Goal: Task Accomplishment & Management: Use online tool/utility

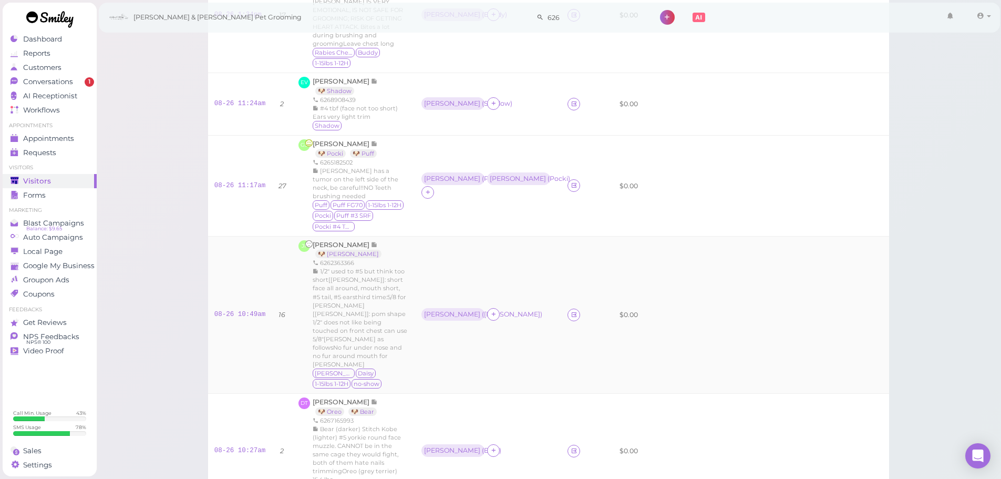
scroll to position [263, 0]
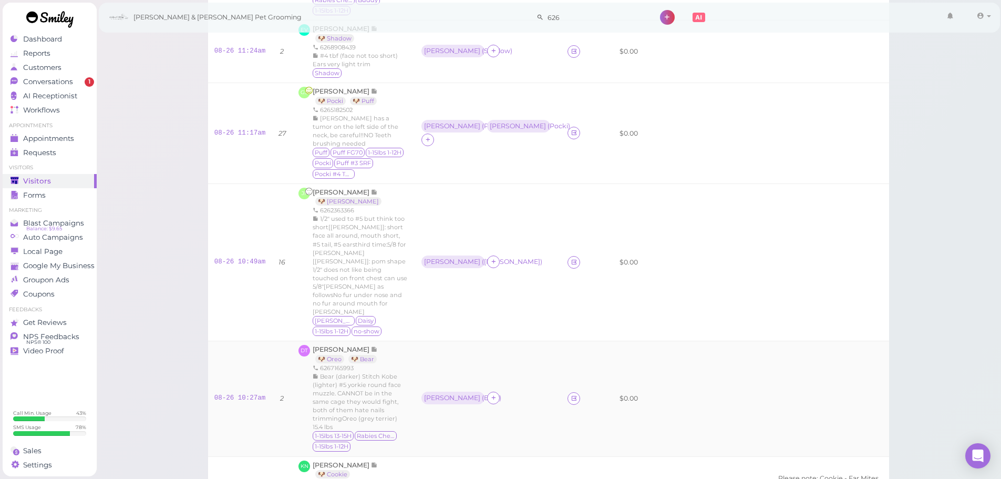
click at [504, 391] on div "[PERSON_NAME] ( Bear )" at bounding box center [487, 398] width 133 height 14
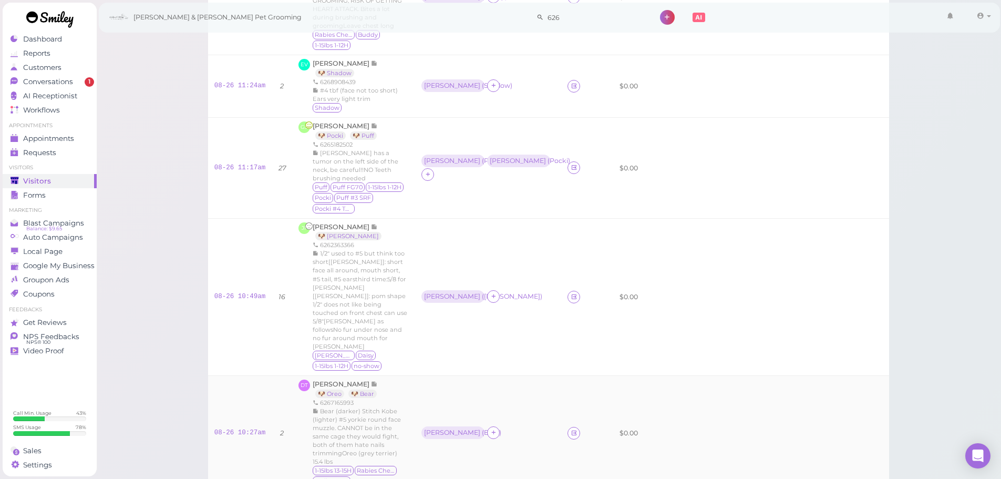
scroll to position [210, 0]
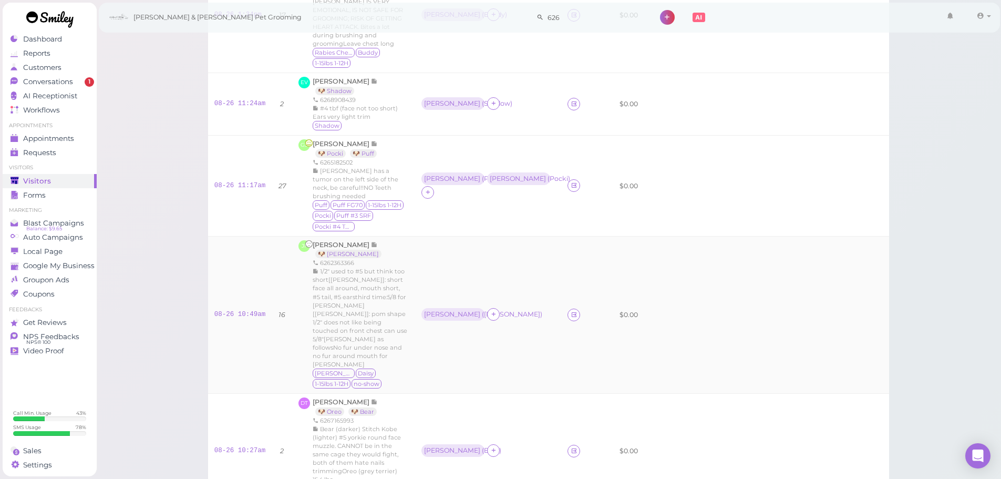
click at [439, 240] on td "[PERSON_NAME] ( [PERSON_NAME] )" at bounding box center [488, 315] width 146 height 158
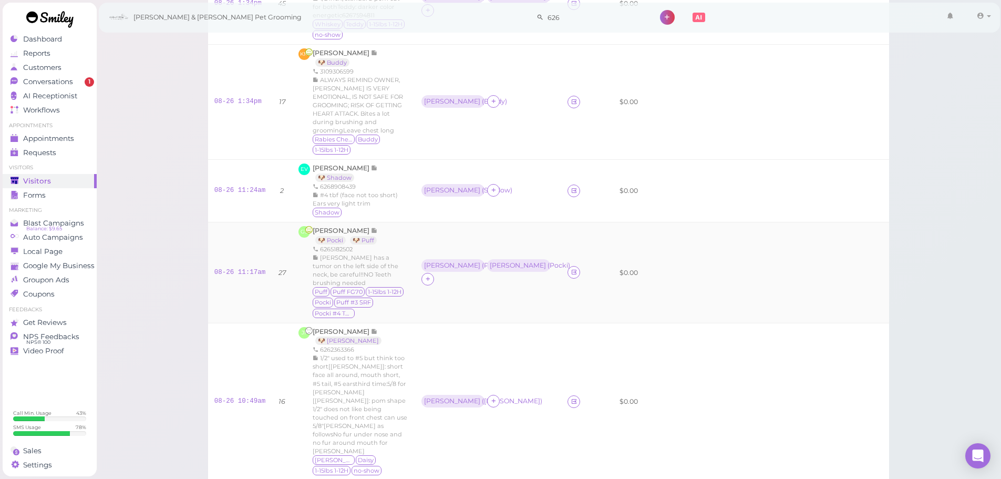
scroll to position [105, 0]
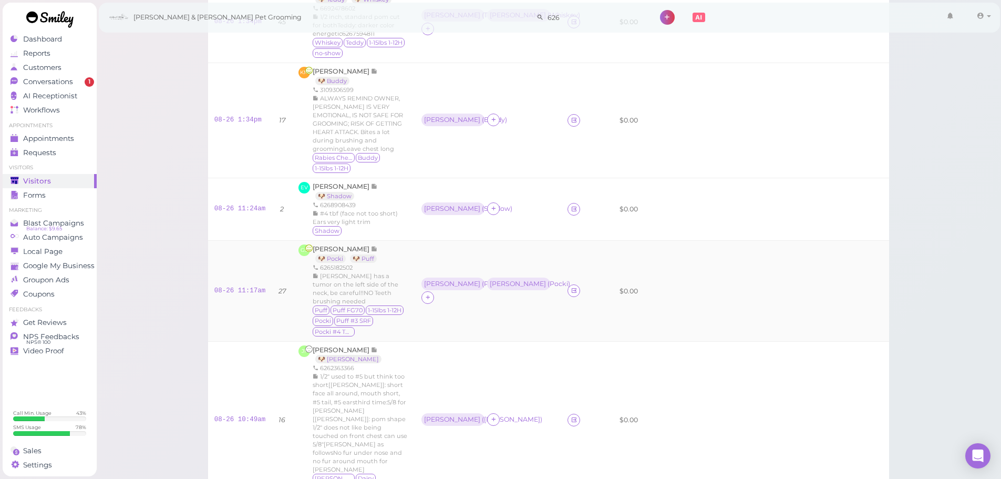
click at [494, 287] on td "Asa ( Puff ) [PERSON_NAME] )" at bounding box center [488, 291] width 146 height 100
click at [495, 241] on td "Asa ( Puff ) [PERSON_NAME] )" at bounding box center [488, 291] width 146 height 100
click at [349, 182] on span "[PERSON_NAME]" at bounding box center [342, 186] width 58 height 8
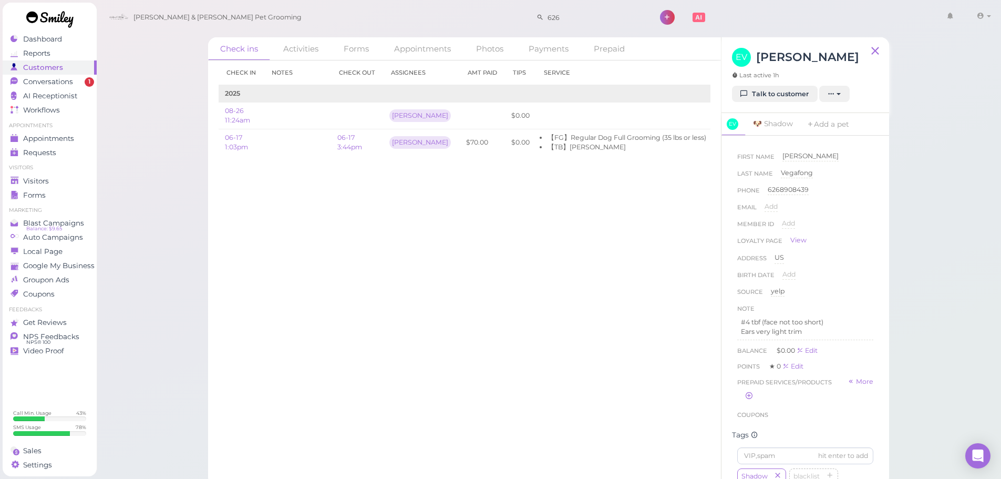
click at [448, 222] on div "Check in Notes Check out Assignees Amt Paid Tips Service 2025 08-26 11:24am [PE…" at bounding box center [464, 269] width 513 height 418
click at [481, 248] on div "Check in Notes Check out Assignees Amt Paid Tips Service 2025 08-26 11:24am [PE…" at bounding box center [464, 269] width 513 height 418
click at [490, 248] on div "Check in Notes Check out Assignees Amt Paid Tips Service 2025 08-26 11:24am [PE…" at bounding box center [464, 269] width 513 height 418
click at [406, 284] on div "Check in Notes Check out Assignees Amt Paid Tips Service 2025 08-26 11:24am [PE…" at bounding box center [464, 269] width 513 height 418
click at [308, 145] on td at bounding box center [297, 142] width 67 height 26
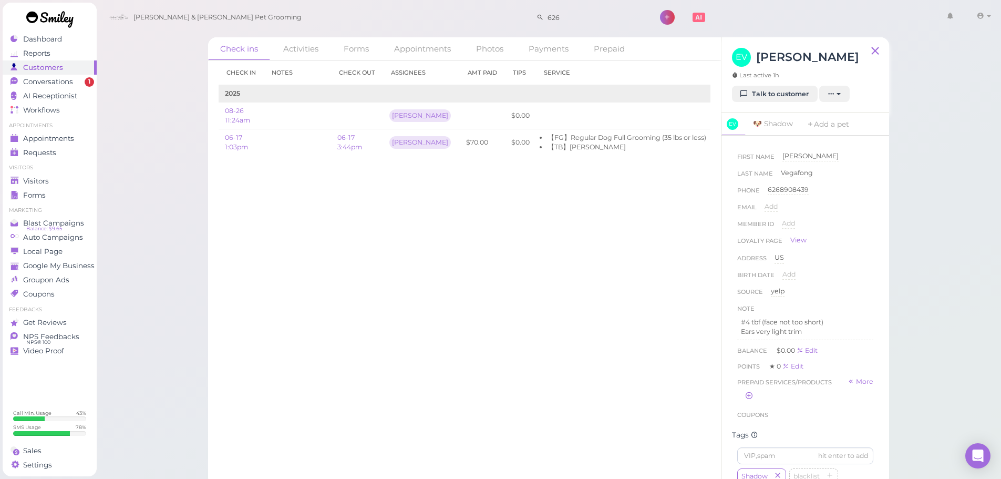
click at [323, 200] on div "Check in Notes Check out Assignees Amt Paid Tips Service 2025 08-26 11:24am [PE…" at bounding box center [464, 269] width 513 height 418
click at [302, 153] on td at bounding box center [297, 142] width 67 height 26
click at [315, 179] on div "Check in Notes Check out Assignees Amt Paid Tips Service 2025 08-26 11:24am [PE…" at bounding box center [464, 269] width 513 height 418
click at [303, 139] on td at bounding box center [297, 142] width 67 height 26
click at [294, 101] on td "2025" at bounding box center [505, 93] width 572 height 17
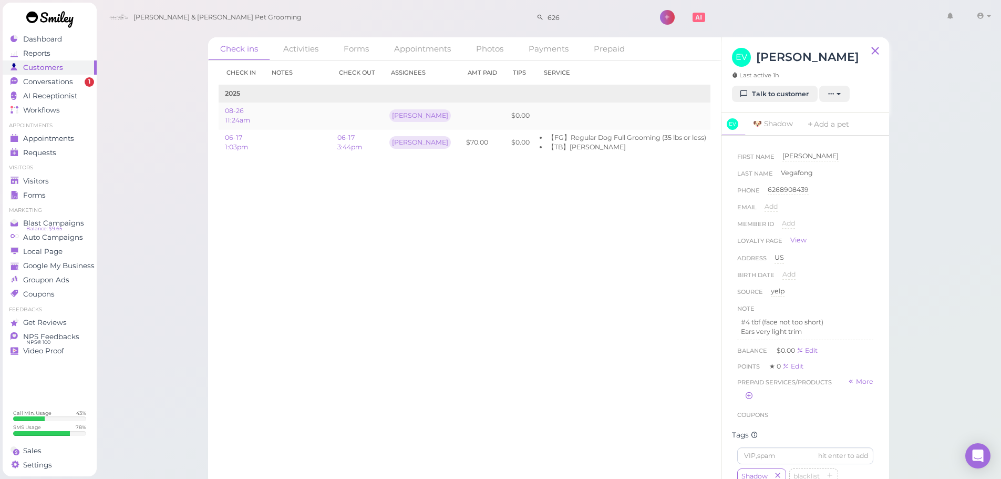
click at [296, 119] on td at bounding box center [297, 115] width 67 height 27
click at [296, 150] on td at bounding box center [297, 142] width 67 height 26
click at [297, 117] on td at bounding box center [297, 115] width 67 height 27
click at [296, 142] on td at bounding box center [297, 142] width 67 height 26
click at [297, 118] on td at bounding box center [297, 115] width 67 height 27
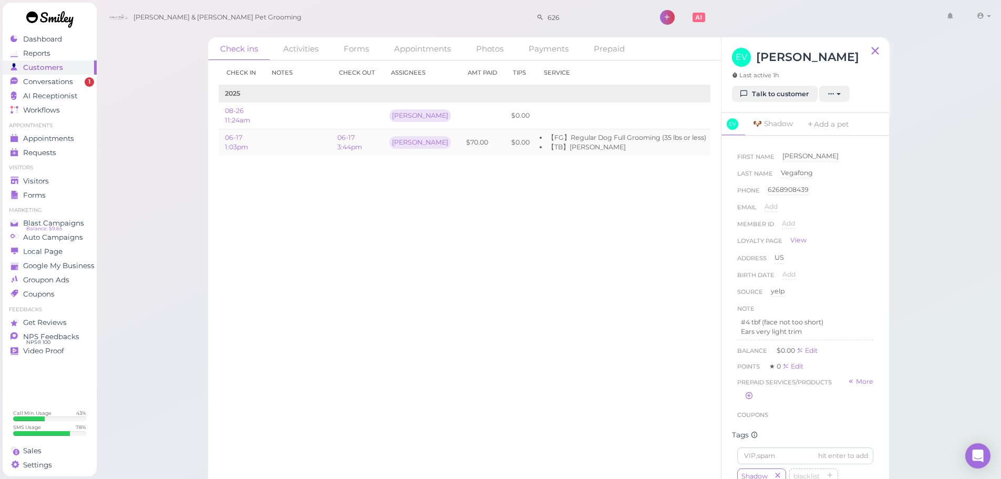
click at [297, 145] on td at bounding box center [297, 142] width 67 height 26
click at [298, 116] on td at bounding box center [297, 115] width 67 height 27
click at [301, 150] on td at bounding box center [297, 142] width 67 height 26
click at [302, 126] on td at bounding box center [297, 115] width 67 height 27
click at [302, 143] on td at bounding box center [297, 142] width 67 height 26
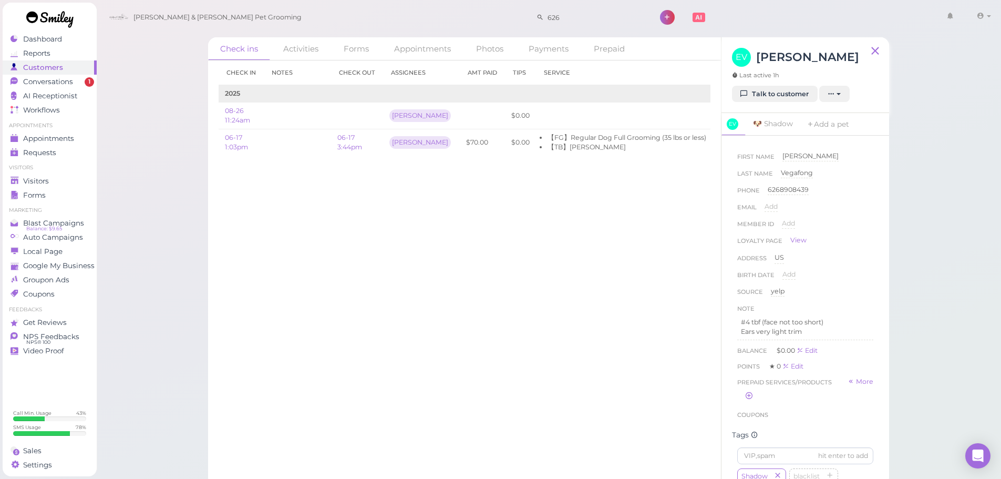
click at [367, 290] on div "Check in Notes Check out Assignees Amt Paid Tips Service 2025 08-26 11:24am [PE…" at bounding box center [464, 269] width 513 height 418
click at [37, 86] on link "Conversations 1" at bounding box center [50, 82] width 94 height 14
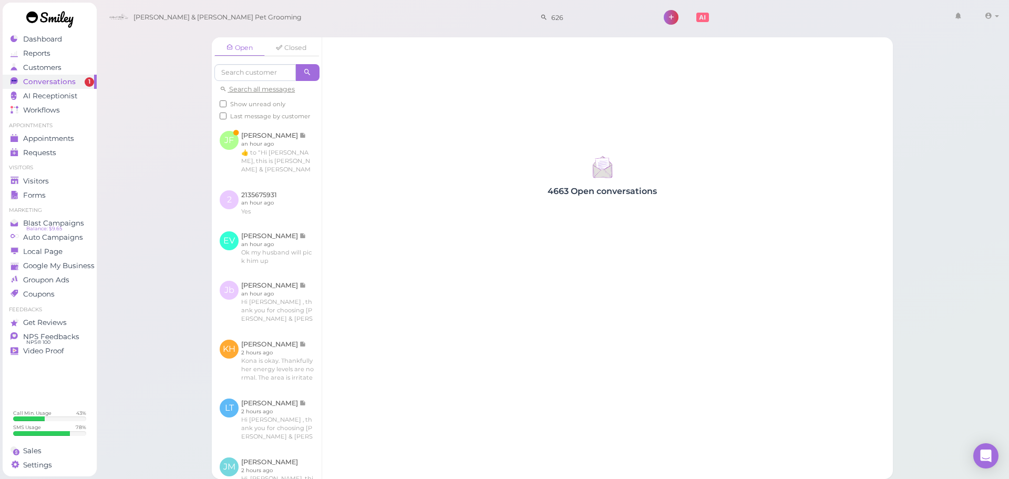
click at [143, 142] on div "Open Closed Search all messages Show unread only Last message by customer [PERS…" at bounding box center [552, 239] width 913 height 479
click at [251, 176] on link at bounding box center [267, 152] width 110 height 59
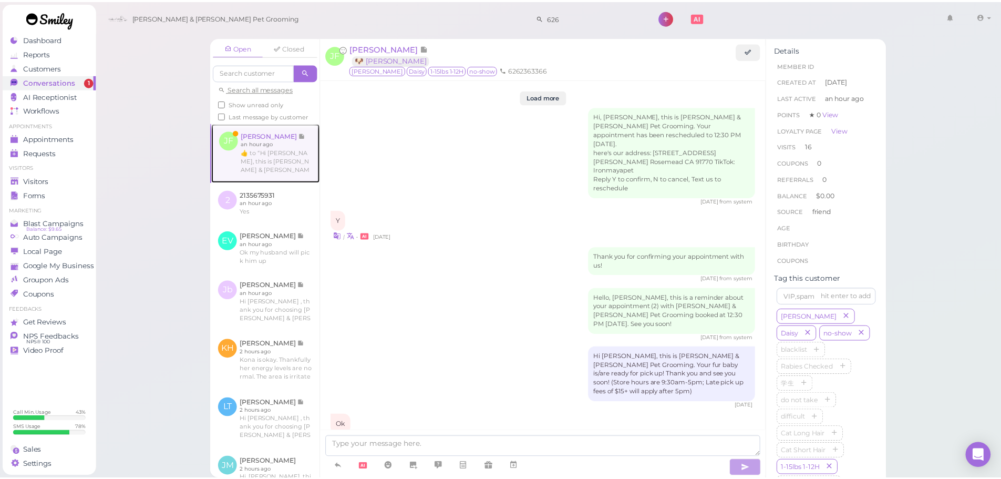
scroll to position [1463, 0]
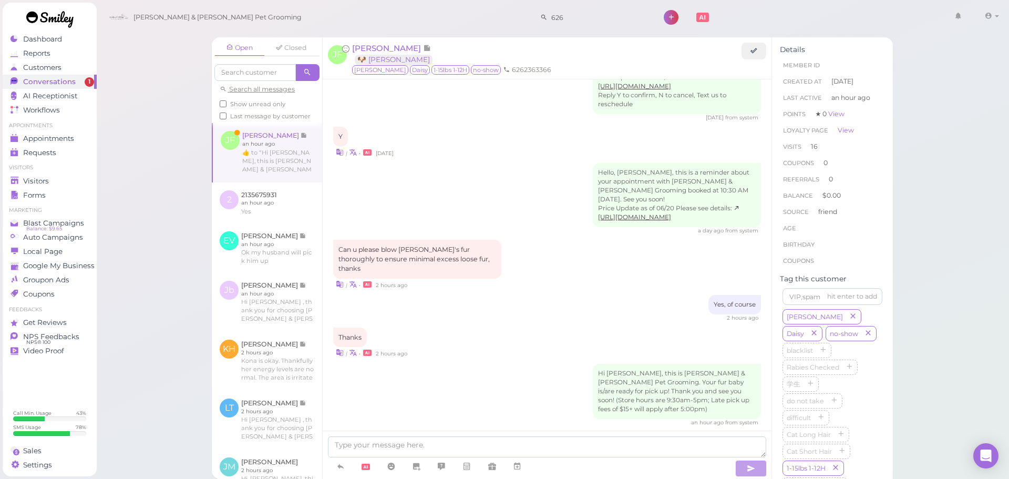
click at [154, 193] on div "Open Closed Search all messages Show unread only Last message by customer [PERS…" at bounding box center [552, 239] width 913 height 479
click at [54, 184] on div "Visitors" at bounding box center [49, 181] width 76 height 9
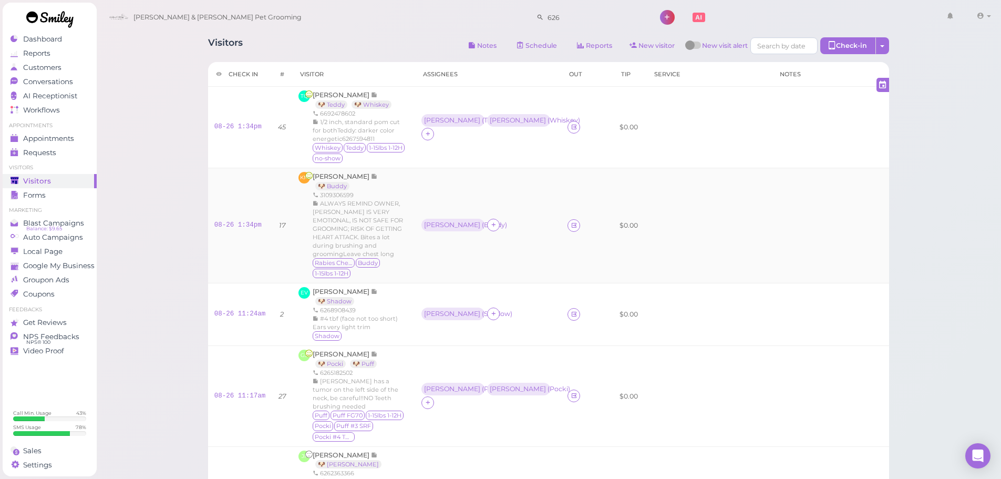
click at [398, 208] on span "ALWAYS REMIND OWNER, [PERSON_NAME] IS VERY EMOTIONAL, IS NOT SAFE FOR GROOMING;…" at bounding box center [358, 229] width 90 height 58
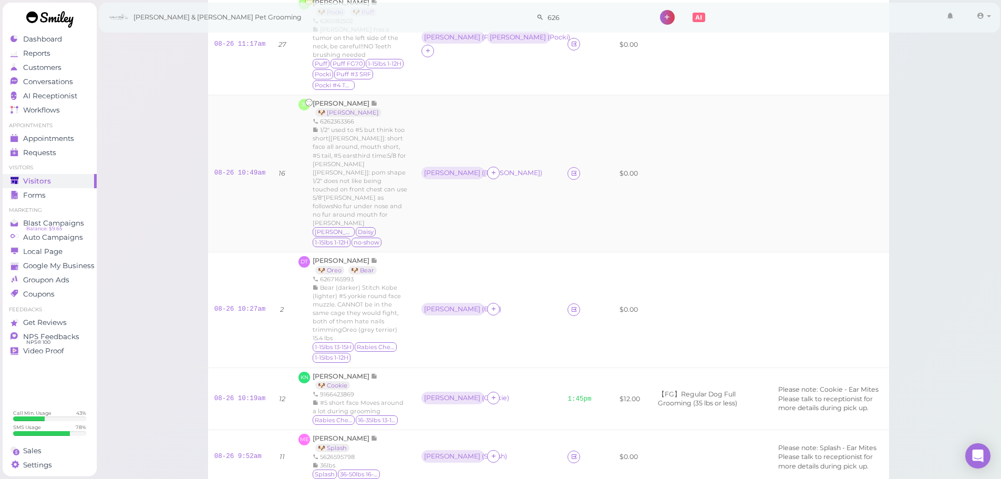
scroll to position [368, 0]
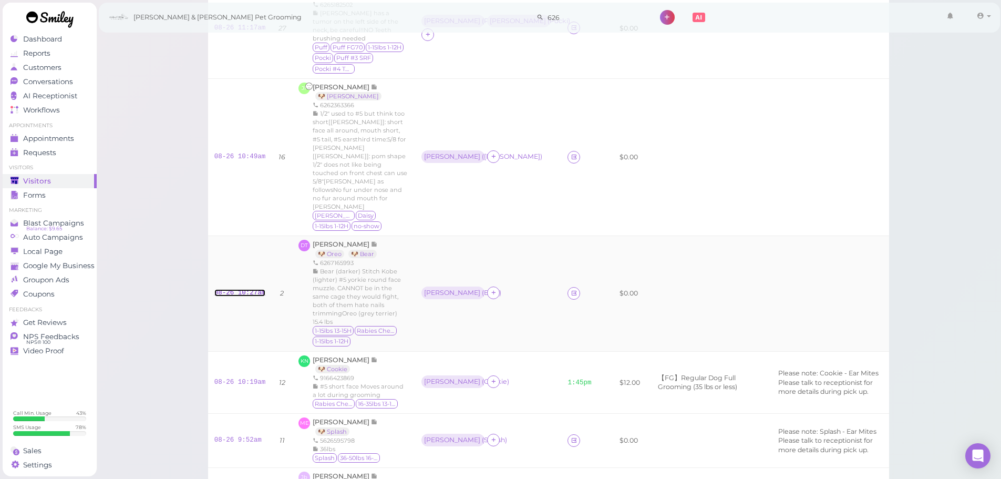
click at [239, 289] on link "08-26 10:27am" at bounding box center [239, 292] width 51 height 7
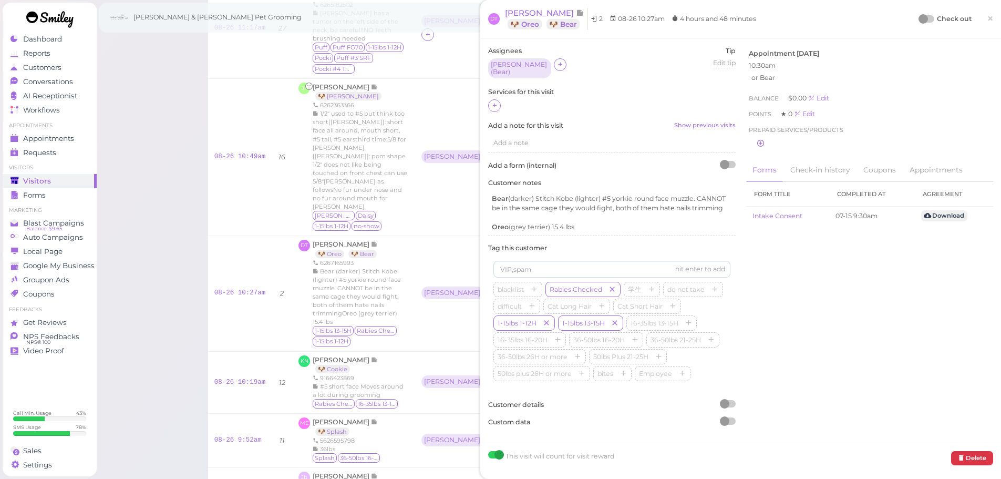
click at [493, 106] on icon at bounding box center [494, 105] width 7 height 8
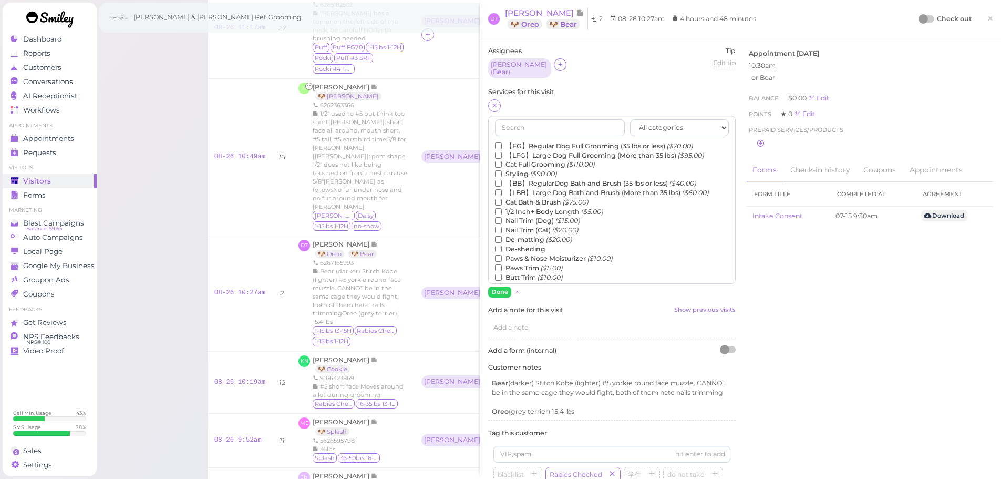
click at [520, 141] on label "【FG】Regular Dog Full Grooming (35 lbs or less) ($70.00)" at bounding box center [594, 145] width 198 height 9
click at [502, 142] on input "【FG】Regular Dog Full Grooming (35 lbs or less) ($70.00)" at bounding box center [498, 145] width 7 height 7
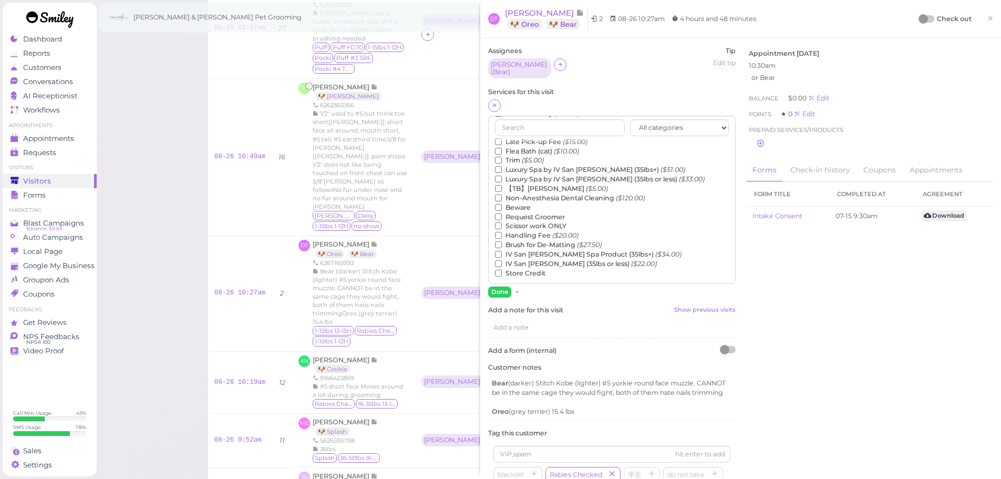
click at [517, 184] on label "【TB】Teeth Brushing ($5.00)" at bounding box center [551, 188] width 113 height 9
click at [502, 185] on input "【TB】Teeth Brushing ($5.00)" at bounding box center [498, 188] width 7 height 7
click at [492, 286] on button "Done" at bounding box center [499, 291] width 23 height 11
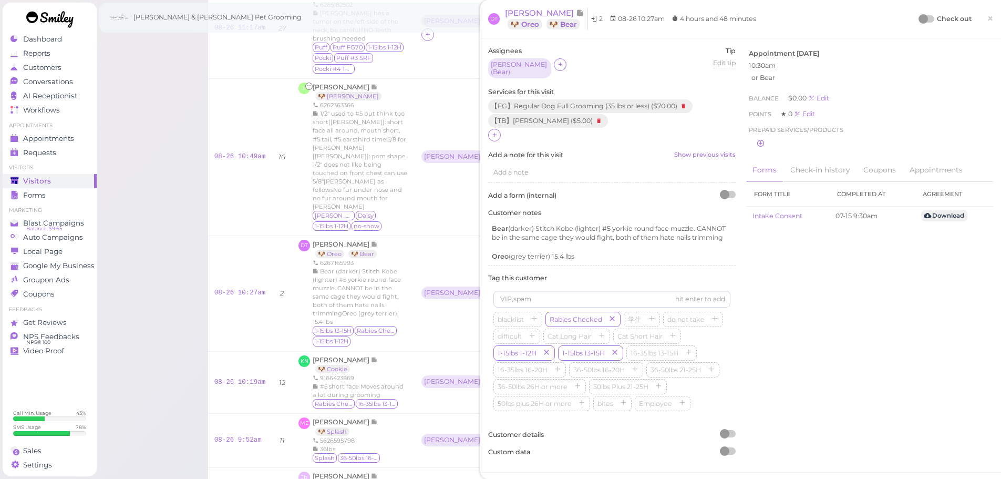
click at [918, 19] on div at bounding box center [922, 18] width 9 height 9
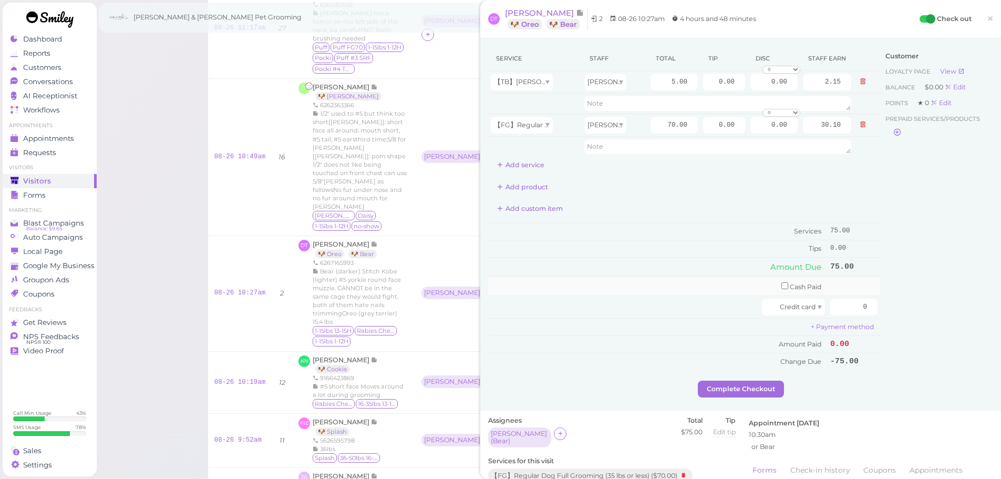
click at [700, 288] on td "Cash Paid" at bounding box center [657, 285] width 339 height 19
drag, startPoint x: 704, startPoint y: 122, endPoint x: 1008, endPoint y: 205, distance: 315.4
click at [856, 157] on div "Service Staff Total Tip Disc Staff earn 【TB】Teeth Brushing [PERSON_NAME] 5.00 0…" at bounding box center [684, 109] width 392 height 127
type input "7.5"
click at [703, 246] on td "Tips" at bounding box center [657, 248] width 339 height 17
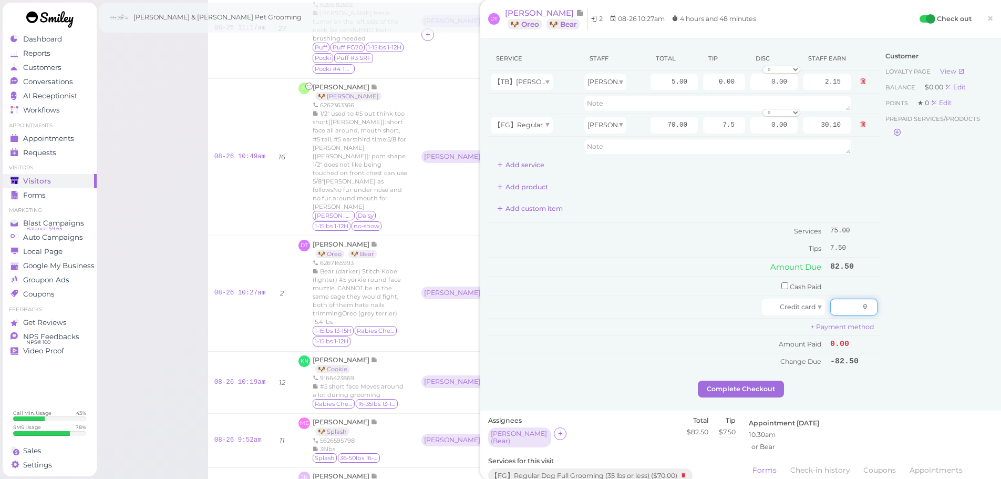
drag, startPoint x: 832, startPoint y: 308, endPoint x: 1007, endPoint y: 357, distance: 181.2
click at [1000, 357] on html "Dashboard Reports Customers Conversations 0" at bounding box center [500, 256] width 1001 height 1248
type input "82.5"
click at [931, 341] on div "Customer Loyalty page View Balance $0.00 Edit Points ★ 0 Edit Prepaid services/…" at bounding box center [936, 213] width 113 height 334
click at [756, 384] on button "Complete Checkout" at bounding box center [741, 388] width 86 height 17
